Goal: Task Accomplishment & Management: Manage account settings

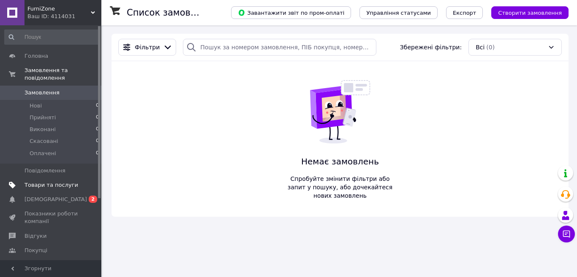
click at [32, 182] on span "Товари та послуги" at bounding box center [51, 186] width 54 height 8
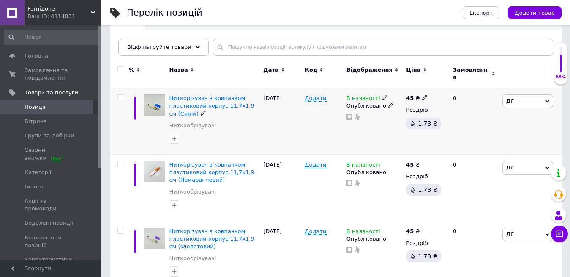
scroll to position [98, 0]
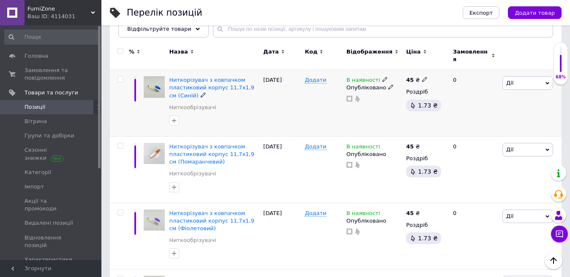
click at [201, 88] on div "Ниткорізувач з ковпачком пластиковий корпус 11,7х1,9 см (Синій)" at bounding box center [214, 87] width 90 height 23
click at [546, 82] on icon at bounding box center [547, 83] width 4 height 3
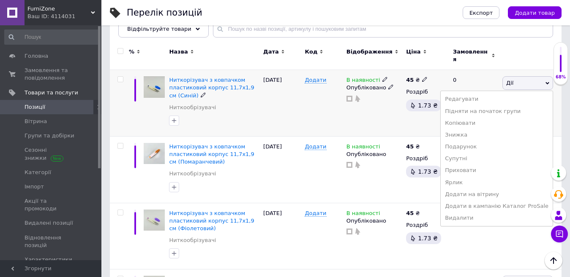
click at [183, 109] on div "Ниткорізувач з ковпачком пластиковий корпус 11,7х1,9 см (Синій) Ниткообрізувачі" at bounding box center [214, 95] width 90 height 39
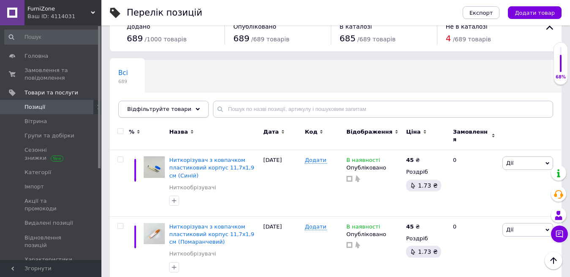
scroll to position [0, 0]
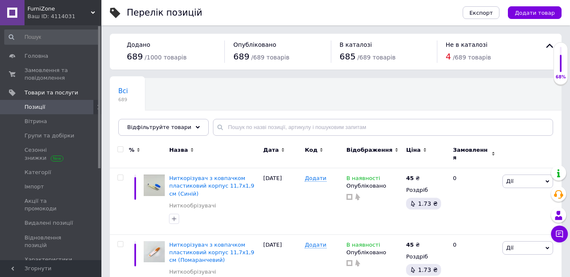
click at [14, 7] on link at bounding box center [12, 12] width 24 height 25
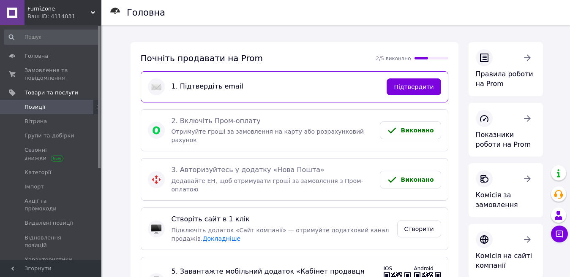
scroll to position [98, 0]
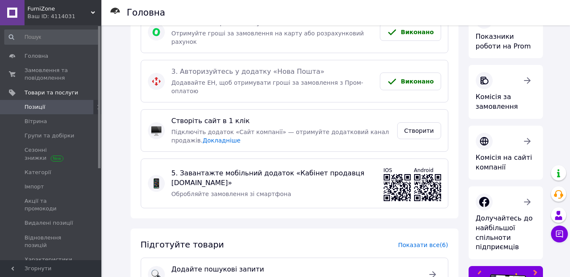
click at [324, 169] on span "5. Завантажте мобільний додаток «Кабінет продавця Prom.ua»" at bounding box center [273, 178] width 205 height 19
drag, startPoint x: 360, startPoint y: 127, endPoint x: 576, endPoint y: 38, distance: 234.1
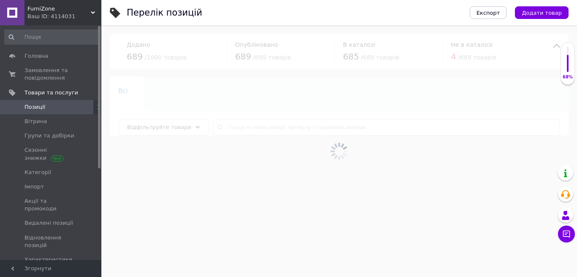
click at [57, 15] on div "Ваш ID: 4114031" at bounding box center [64, 17] width 74 height 8
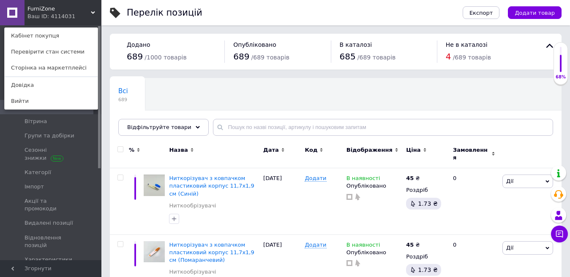
drag, startPoint x: 62, startPoint y: 18, endPoint x: 55, endPoint y: 33, distance: 16.3
click at [56, 25] on div "FurniZone Ваш ID: 4114031 Кабінет покупця Перевірити стан системи Сторінка на м…" at bounding box center [50, 12] width 101 height 25
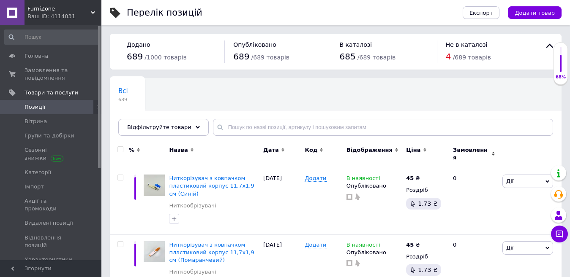
click at [54, 16] on div "Ваш ID: 4114031" at bounding box center [64, 17] width 74 height 8
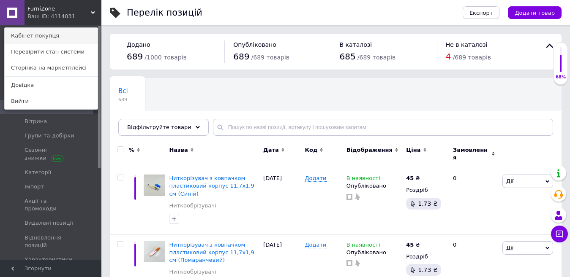
click at [40, 41] on link "Кабінет покупця" at bounding box center [51, 36] width 93 height 16
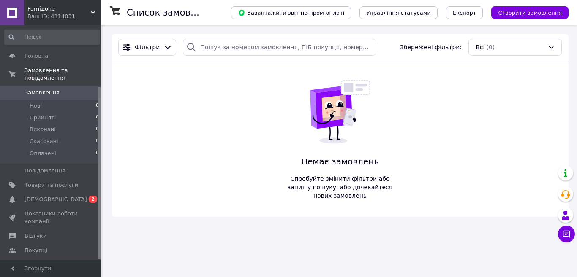
scroll to position [84, 0]
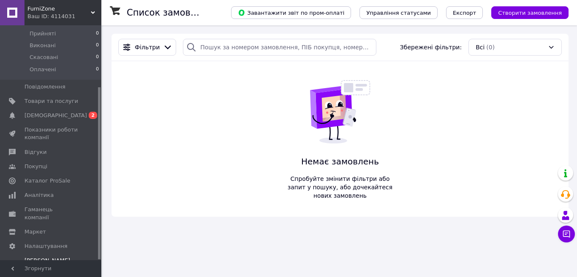
click at [40, 273] on div "Prom мікс 1 000" at bounding box center [51, 277] width 54 height 8
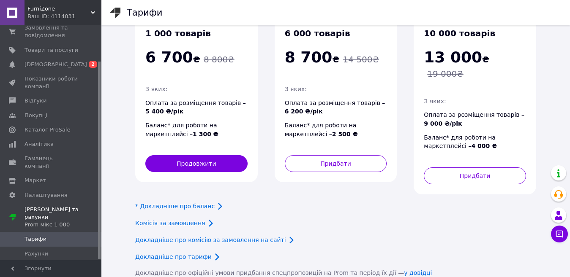
scroll to position [147, 0]
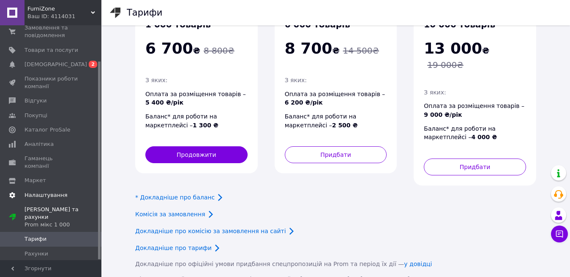
click at [34, 192] on span "Налаштування" at bounding box center [45, 196] width 43 height 8
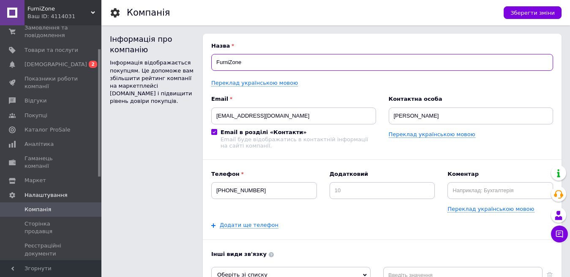
click at [270, 64] on input "FurniZone" at bounding box center [382, 62] width 342 height 17
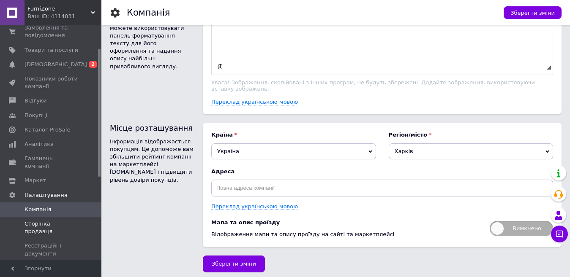
scroll to position [141, 0]
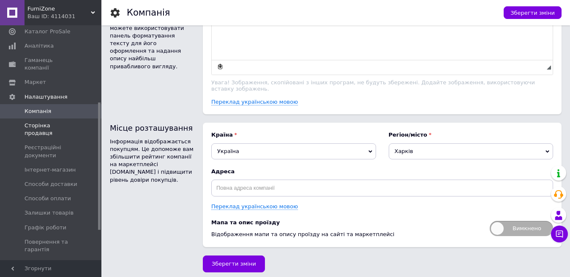
click at [48, 122] on span "Сторінка продавця" at bounding box center [51, 129] width 54 height 15
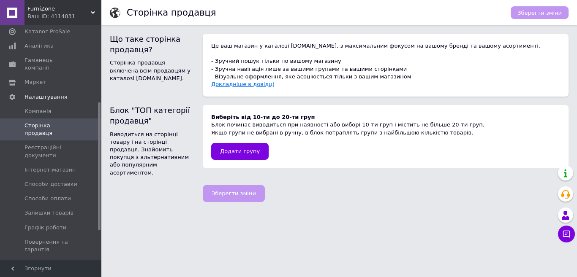
click at [249, 82] on link "Докладніше в довідці" at bounding box center [242, 84] width 63 height 6
drag, startPoint x: 156, startPoint y: 59, endPoint x: 172, endPoint y: 68, distance: 18.1
click at [169, 67] on p "Сторінка продавця включена всім продавцям у каталозі [DOMAIN_NAME]." at bounding box center [152, 70] width 84 height 23
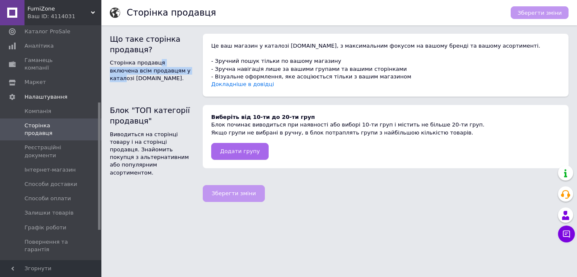
click at [238, 149] on span "Додати групу" at bounding box center [240, 151] width 40 height 6
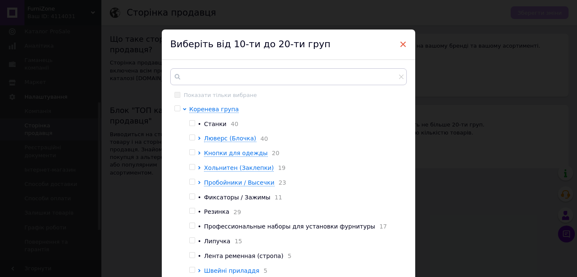
click at [400, 47] on span "×" at bounding box center [403, 44] width 8 height 14
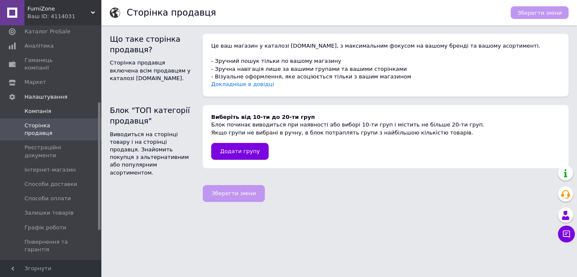
click at [43, 108] on span "Компанія" at bounding box center [37, 112] width 27 height 8
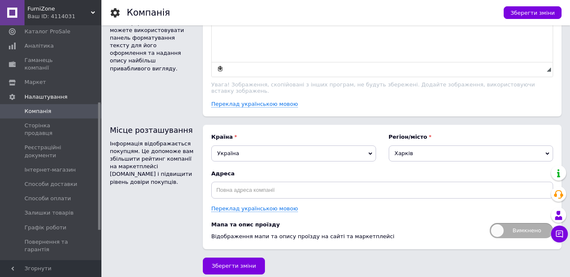
scroll to position [505, 0]
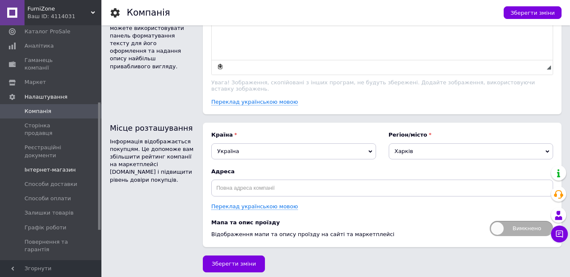
click at [44, 166] on span "Інтернет-магазин" at bounding box center [49, 170] width 51 height 8
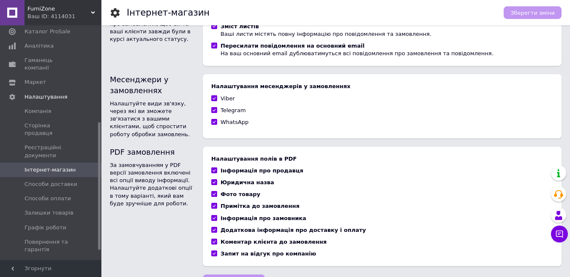
scroll to position [196, 0]
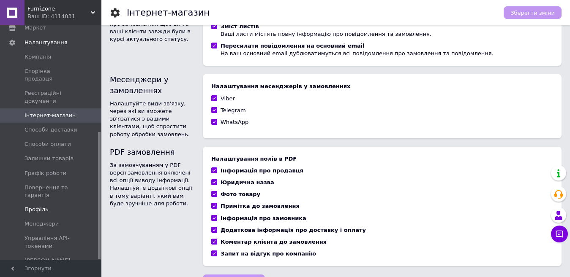
click at [38, 203] on link "Профіль" at bounding box center [52, 210] width 104 height 14
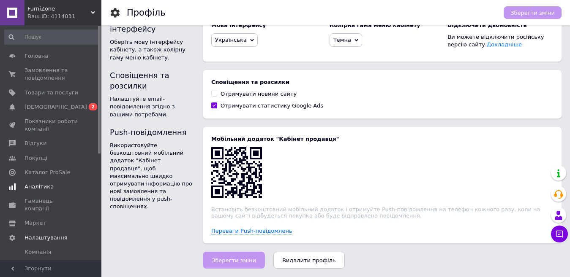
click at [46, 190] on span "Аналітика" at bounding box center [38, 187] width 29 height 8
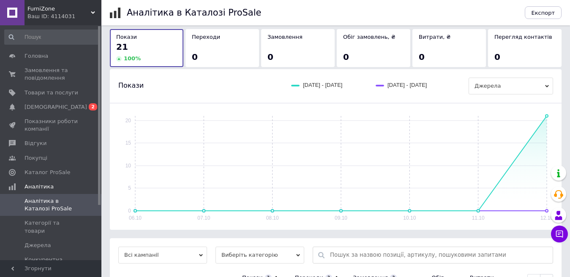
scroll to position [47, 0]
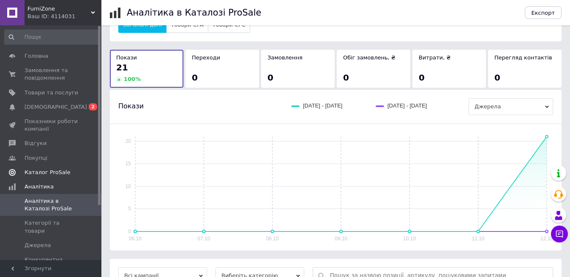
click at [35, 174] on span "Каталог ProSale" at bounding box center [47, 173] width 46 height 8
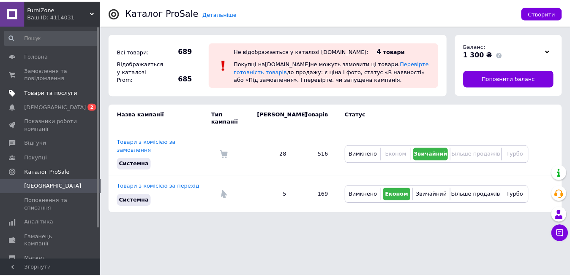
scroll to position [36, 0]
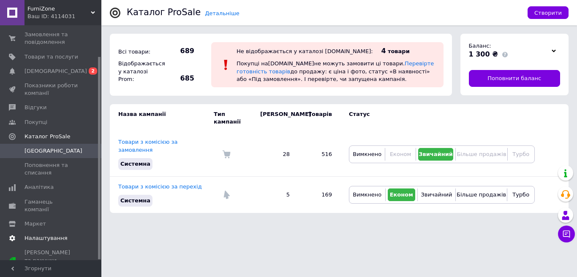
click at [50, 235] on span "Налаштування" at bounding box center [45, 239] width 43 height 8
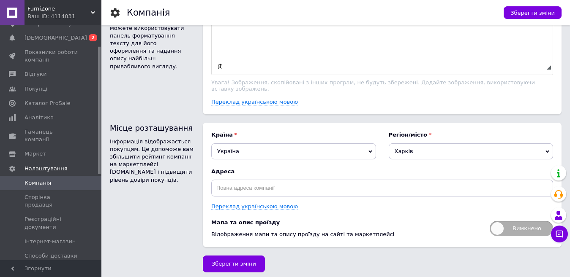
scroll to position [196, 0]
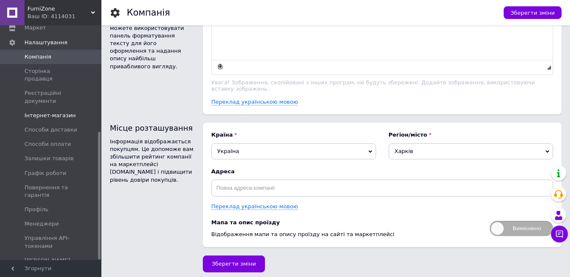
click at [46, 109] on link "Інтернет-магазин" at bounding box center [52, 116] width 104 height 14
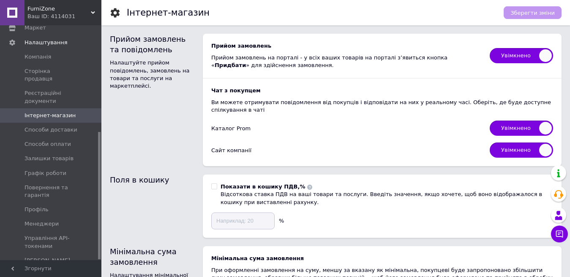
click at [527, 146] on span "Увімкнено" at bounding box center [520, 150] width 63 height 15
click at [489, 143] on input "Увімкнено" at bounding box center [486, 139] width 5 height 5
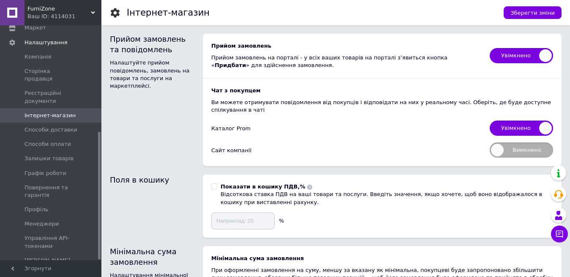
click at [527, 146] on span "Вимкнено" at bounding box center [520, 150] width 63 height 15
click at [489, 143] on input "Вимкнено" at bounding box center [486, 139] width 5 height 5
checkbox input "true"
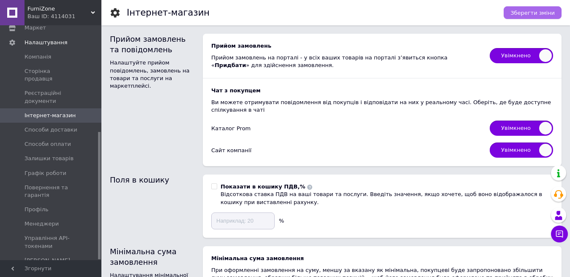
click at [549, 18] on button "Зберегти зміни" at bounding box center [532, 12] width 58 height 13
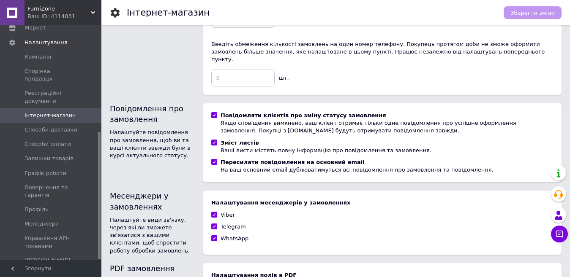
scroll to position [609, 0]
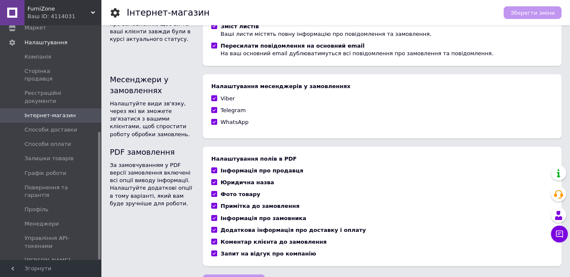
click at [55, 273] on span "Згорнути" at bounding box center [50, 269] width 101 height 17
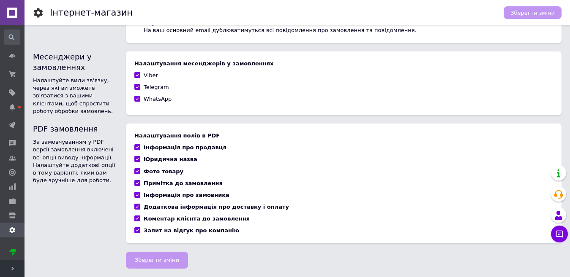
scroll to position [571, 0]
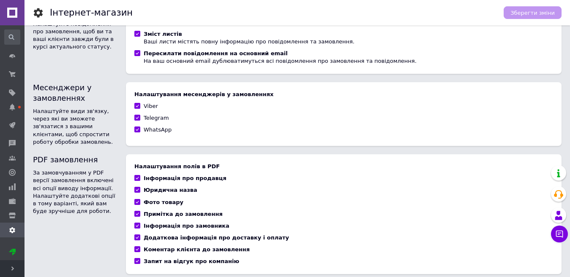
click at [8, 269] on span "Розгорнути" at bounding box center [12, 269] width 24 height 17
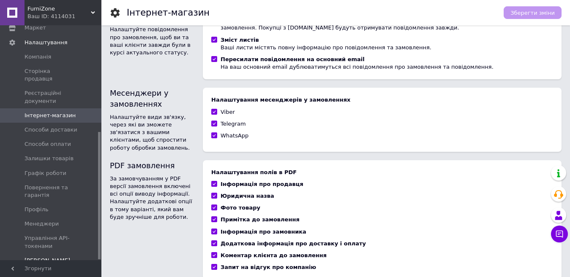
scroll to position [609, 0]
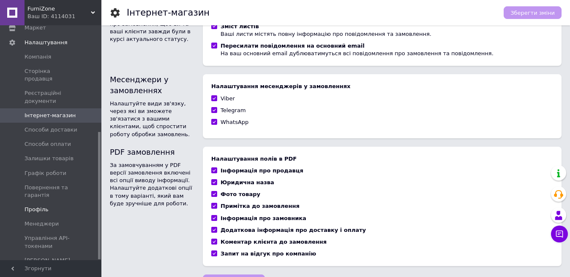
click at [44, 203] on link "Профіль" at bounding box center [52, 210] width 104 height 14
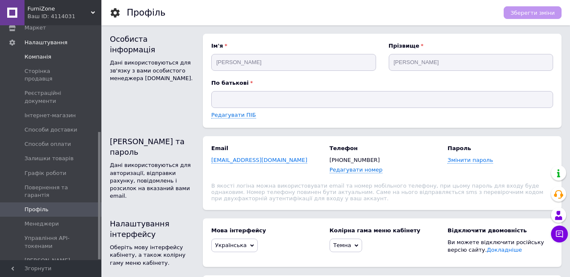
click at [21, 54] on link "Компанія" at bounding box center [52, 57] width 104 height 14
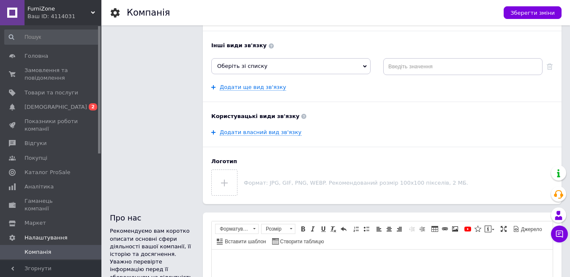
click at [59, 18] on div "Ваш ID: 4114031" at bounding box center [64, 17] width 74 height 8
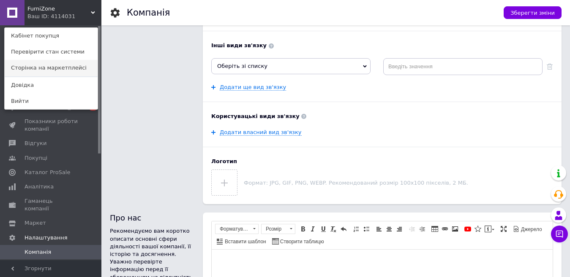
click at [43, 71] on link "Сторінка на маркетплейсі" at bounding box center [51, 68] width 93 height 16
